Goal: Browse casually

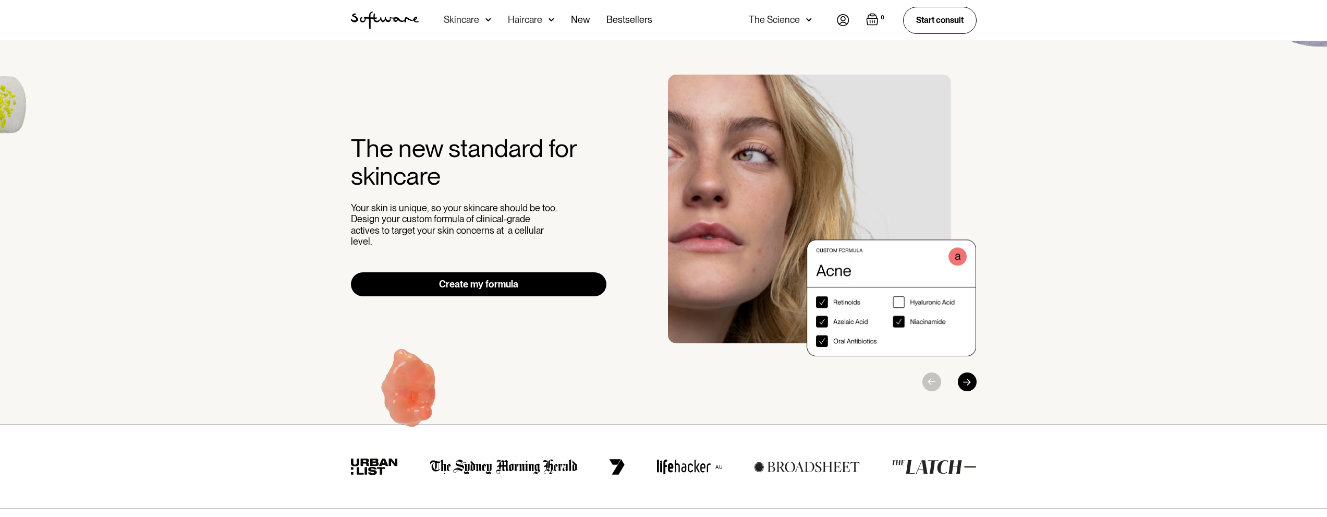
drag, startPoint x: 485, startPoint y: 324, endPoint x: 494, endPoint y: 320, distance: 9.3
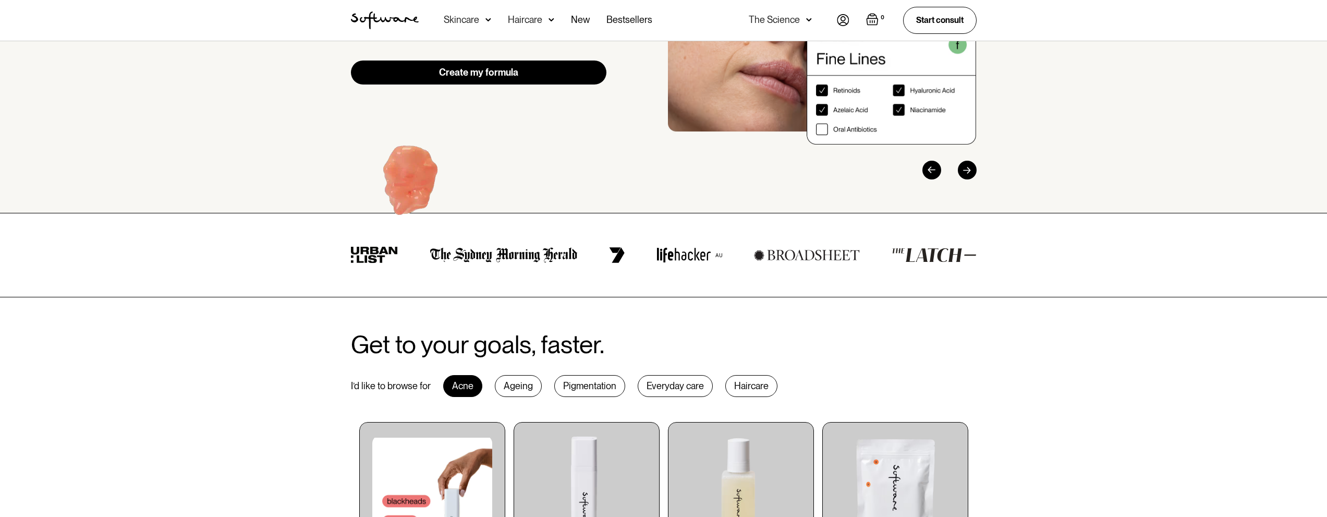
scroll to position [156, 0]
